Goal: Register for event/course

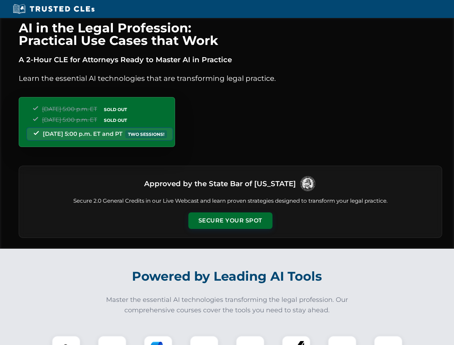
click at [230, 221] on button "Secure Your Spot" at bounding box center [230, 220] width 84 height 17
click at [66, 340] on img at bounding box center [66, 350] width 21 height 21
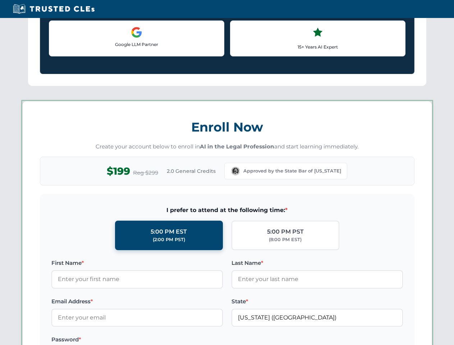
click at [158, 340] on label "Password *" at bounding box center [136, 339] width 171 height 9
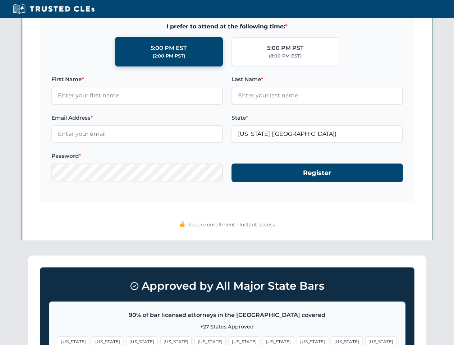
click at [331, 340] on span "[US_STATE]" at bounding box center [346, 341] width 31 height 10
